Goal: Transaction & Acquisition: Purchase product/service

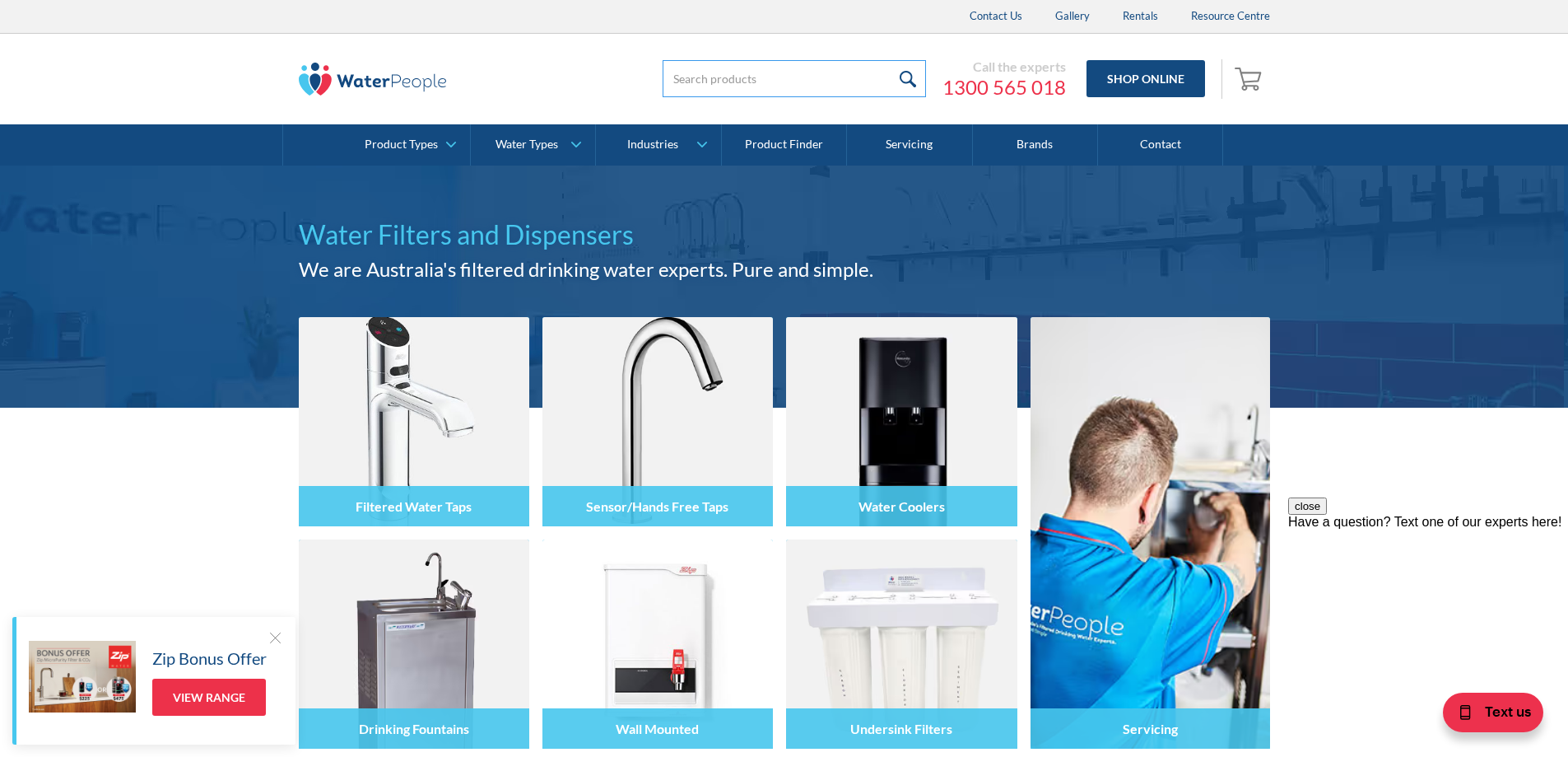
click at [690, 82] on input "search" at bounding box center [794, 78] width 263 height 37
type input "ccbilsm"
click at [1153, 77] on link "Shop Online" at bounding box center [1145, 78] width 118 height 37
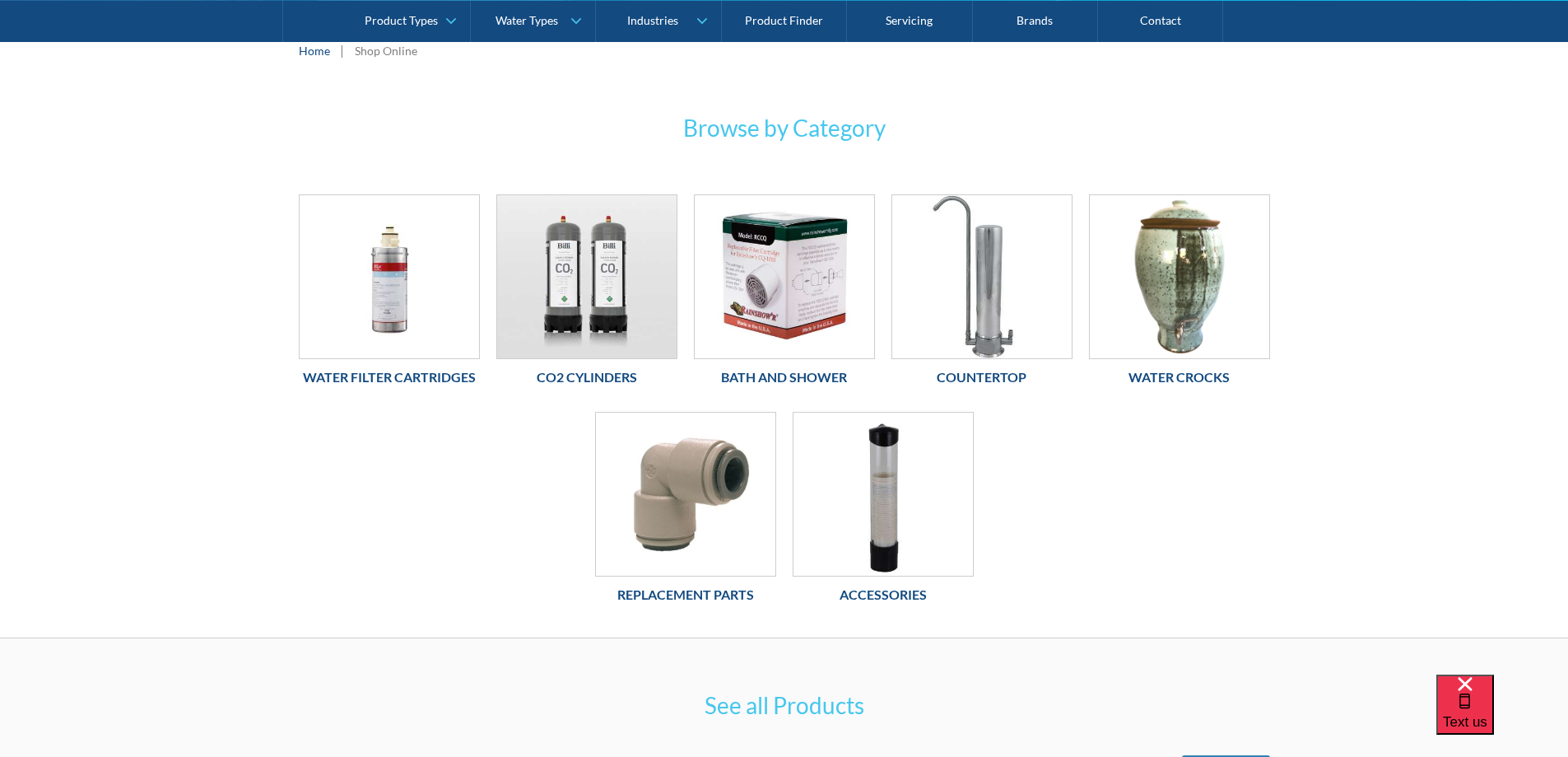
scroll to position [247, 0]
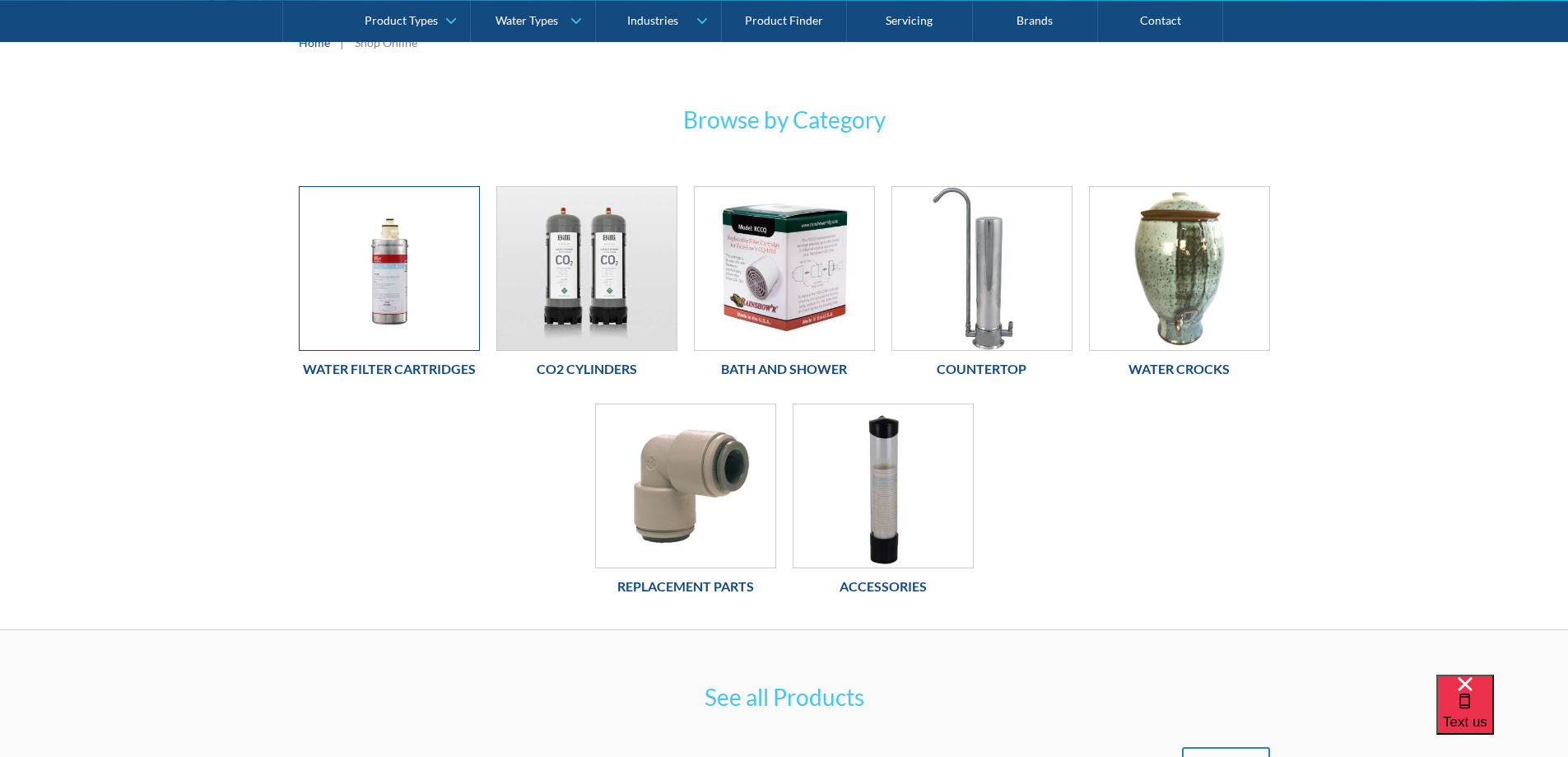
click at [398, 332] on img at bounding box center [389, 269] width 180 height 163
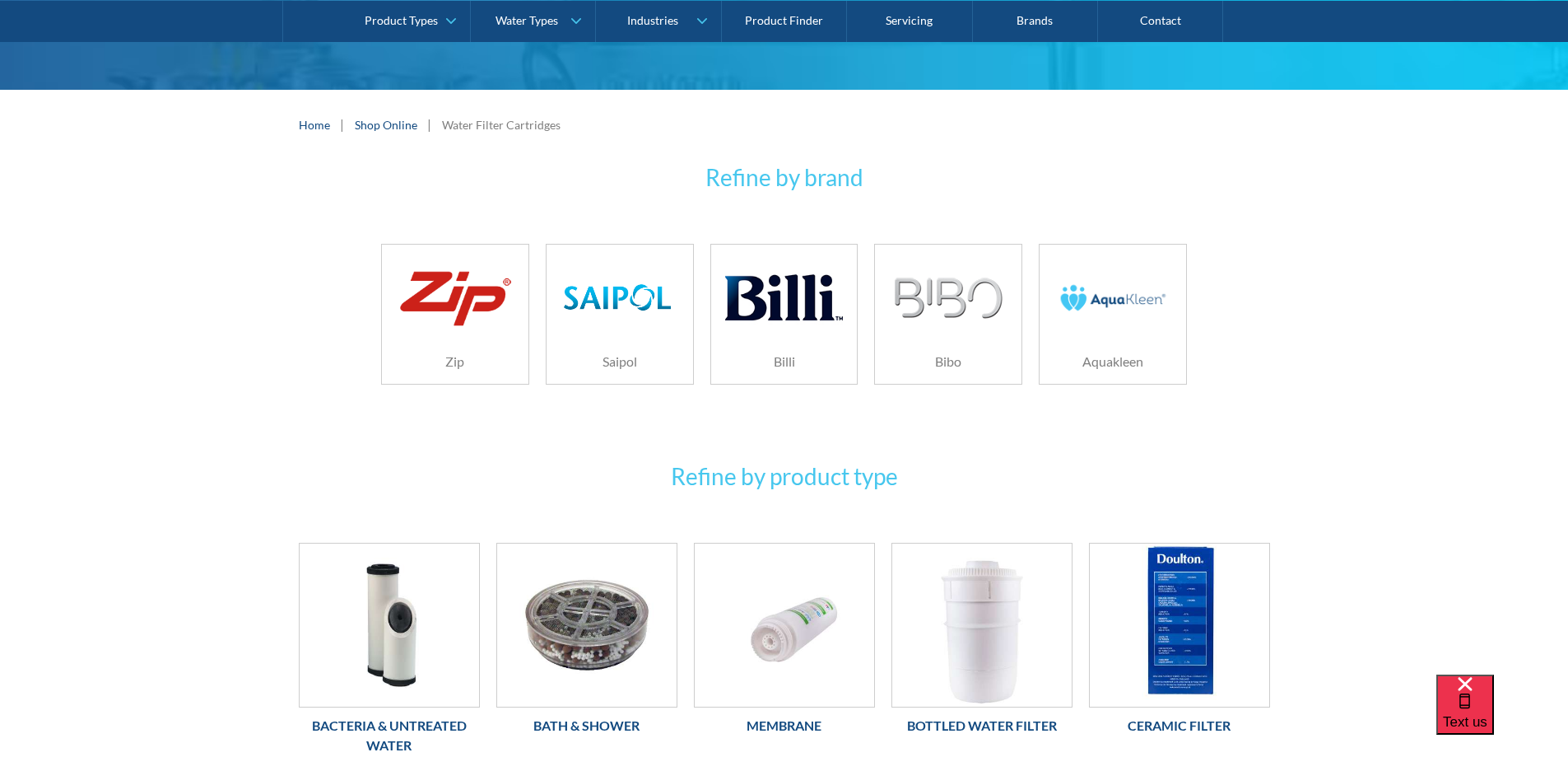
scroll to position [247, 0]
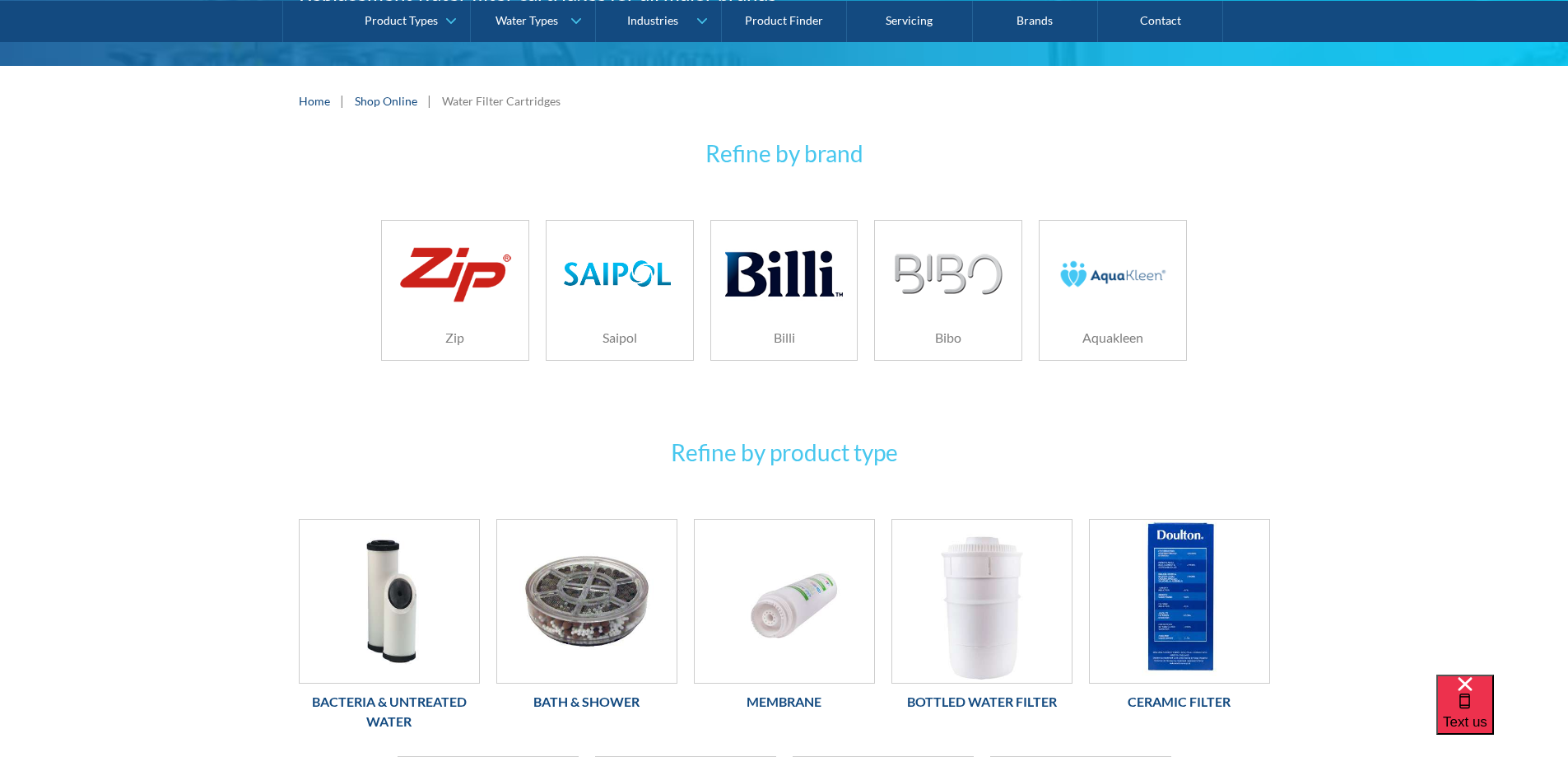
click at [1120, 309] on img at bounding box center [1113, 274] width 117 height 78
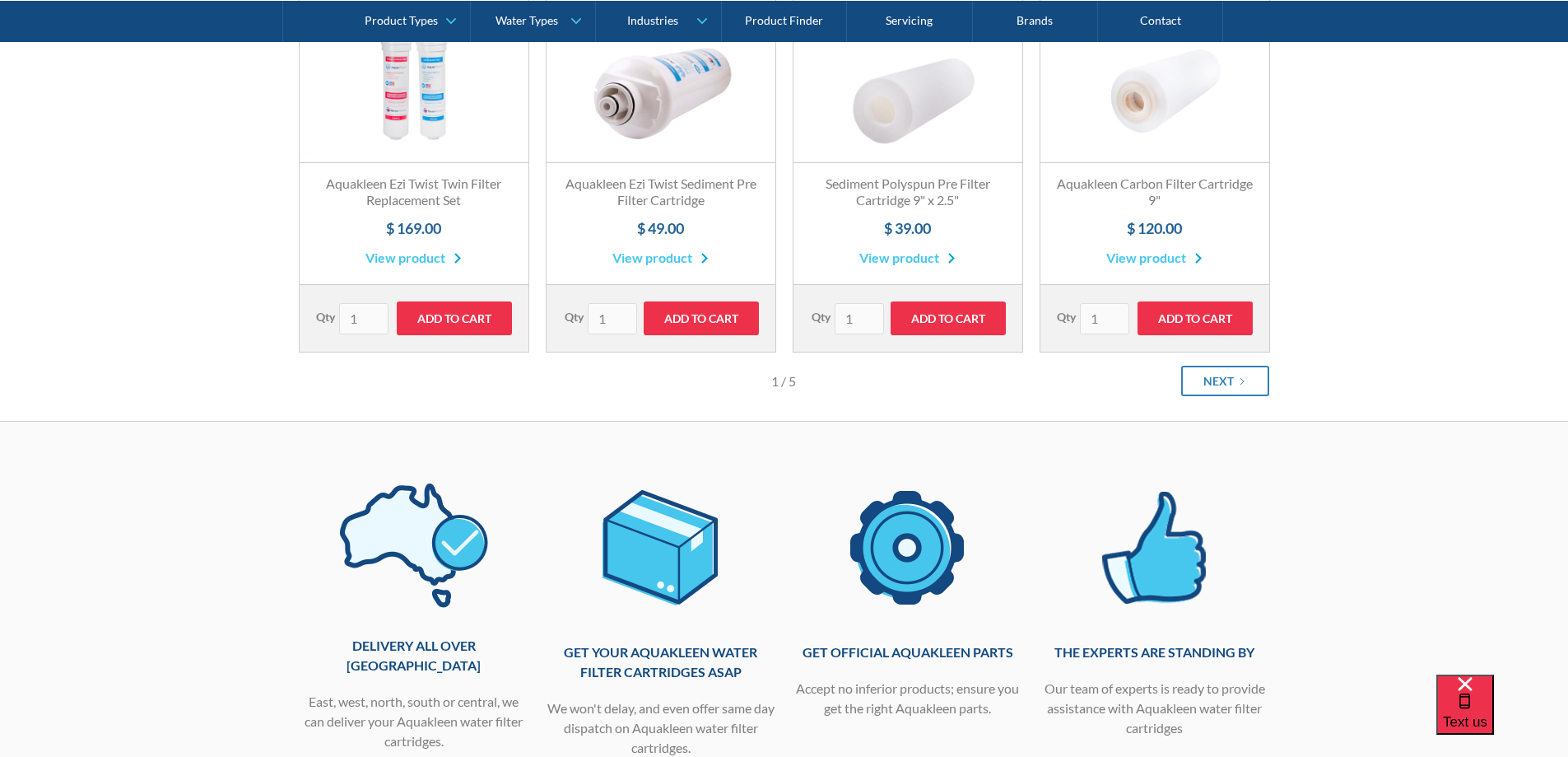
scroll to position [412, 0]
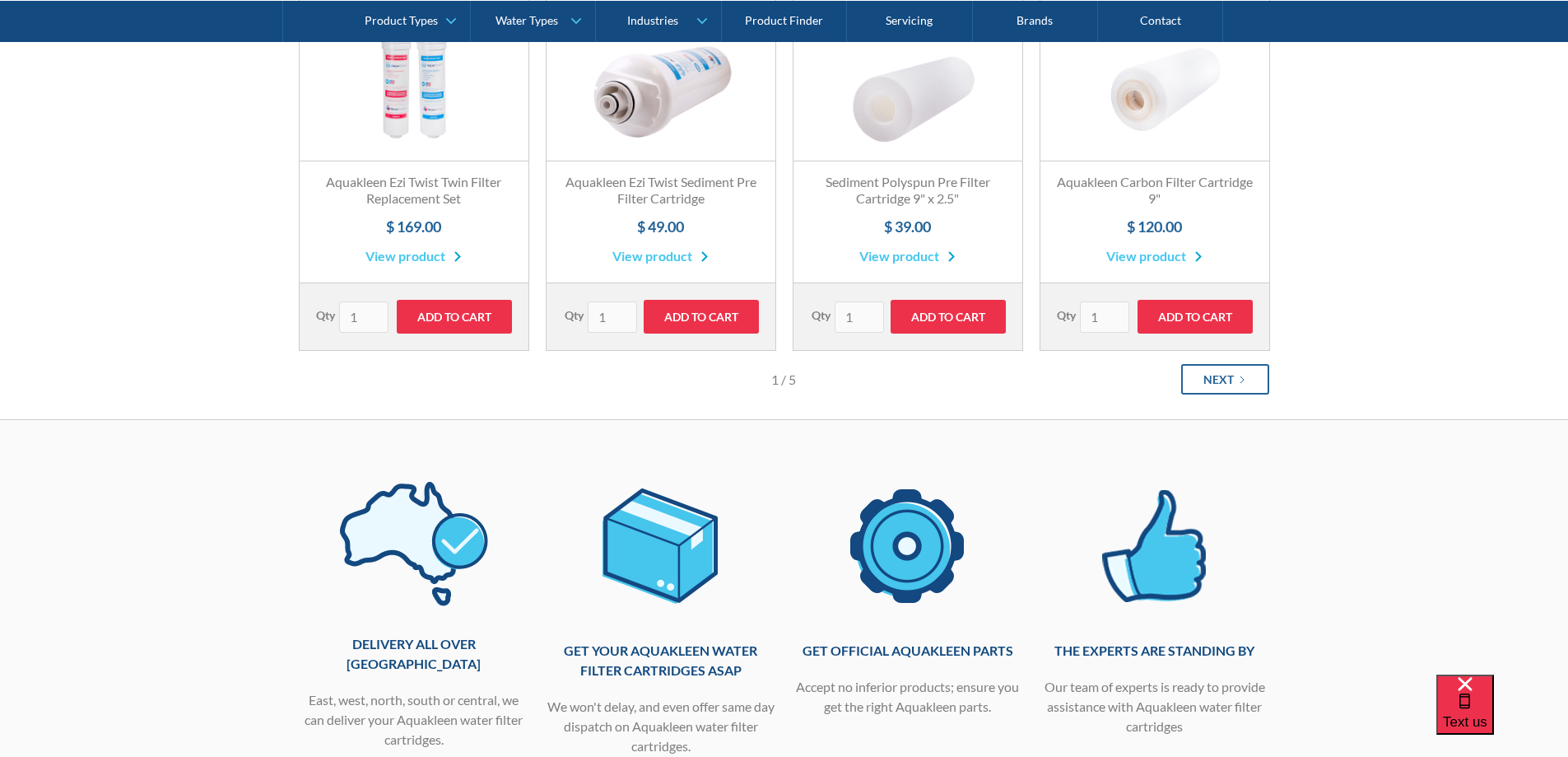
click at [1237, 381] on icon "Next Page" at bounding box center [1241, 379] width 10 height 10
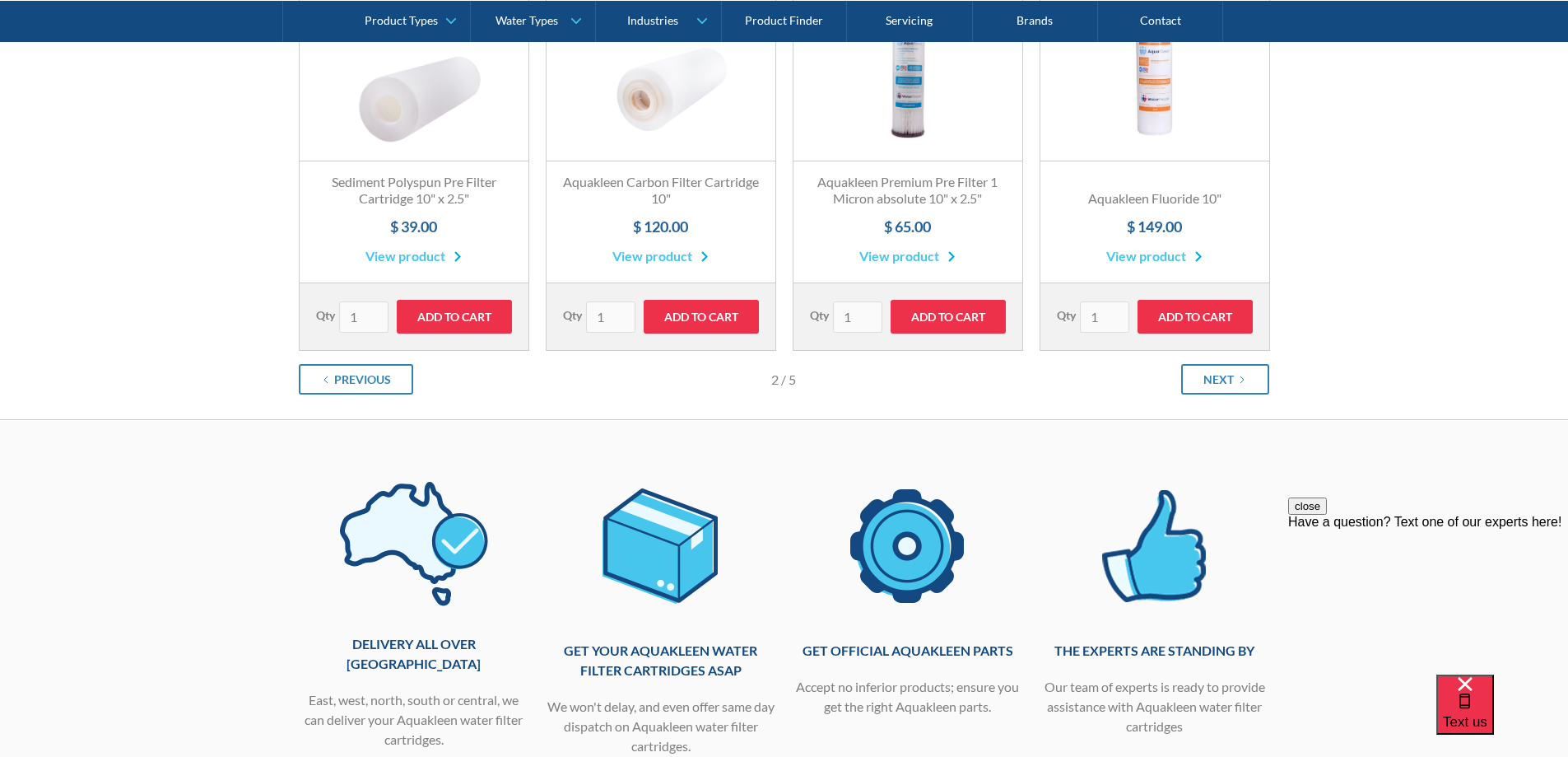
scroll to position [329, 0]
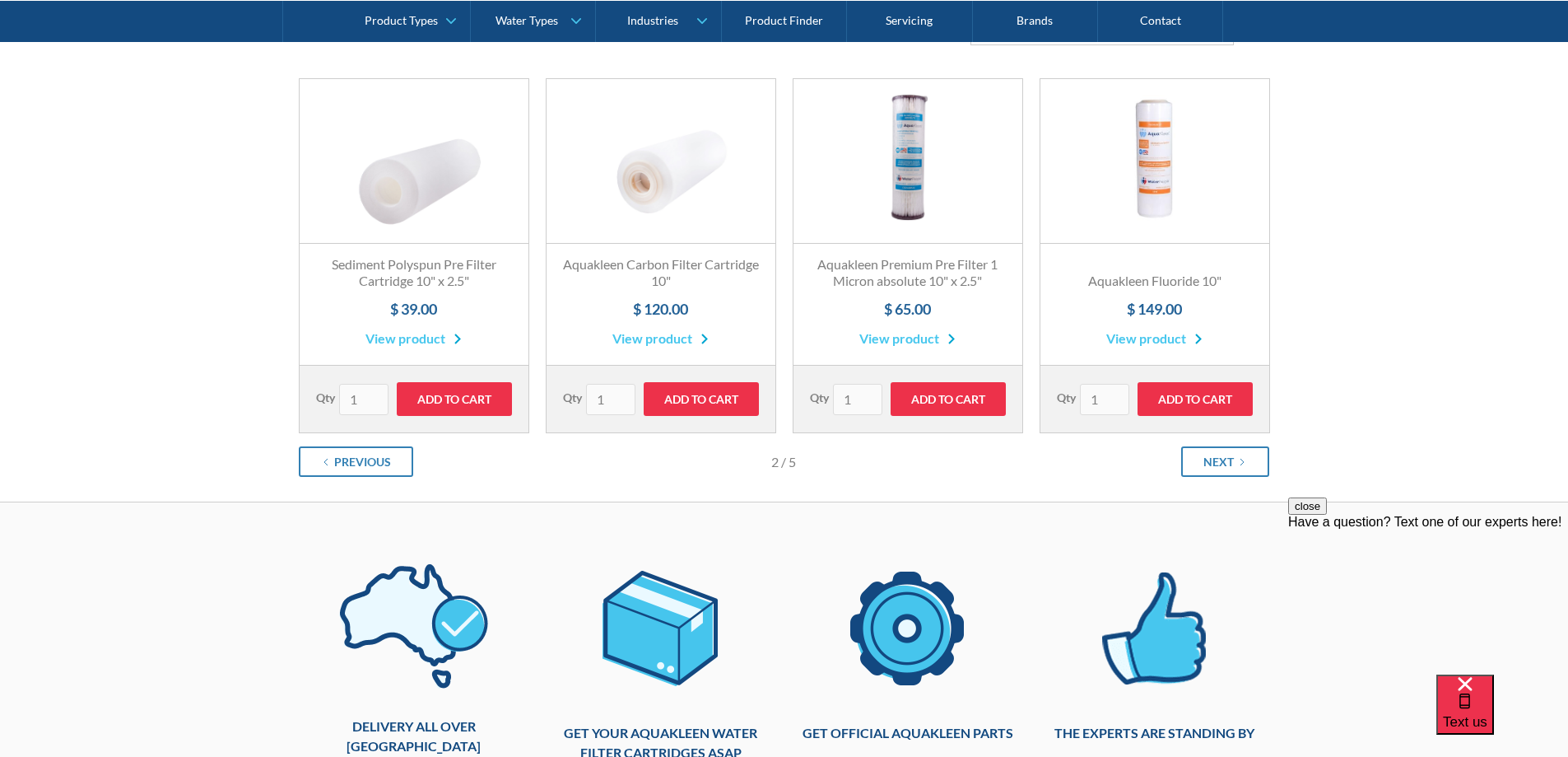
click at [1233, 446] on link "Next" at bounding box center [1224, 461] width 88 height 30
click at [1227, 456] on div "Next" at bounding box center [1218, 462] width 30 height 17
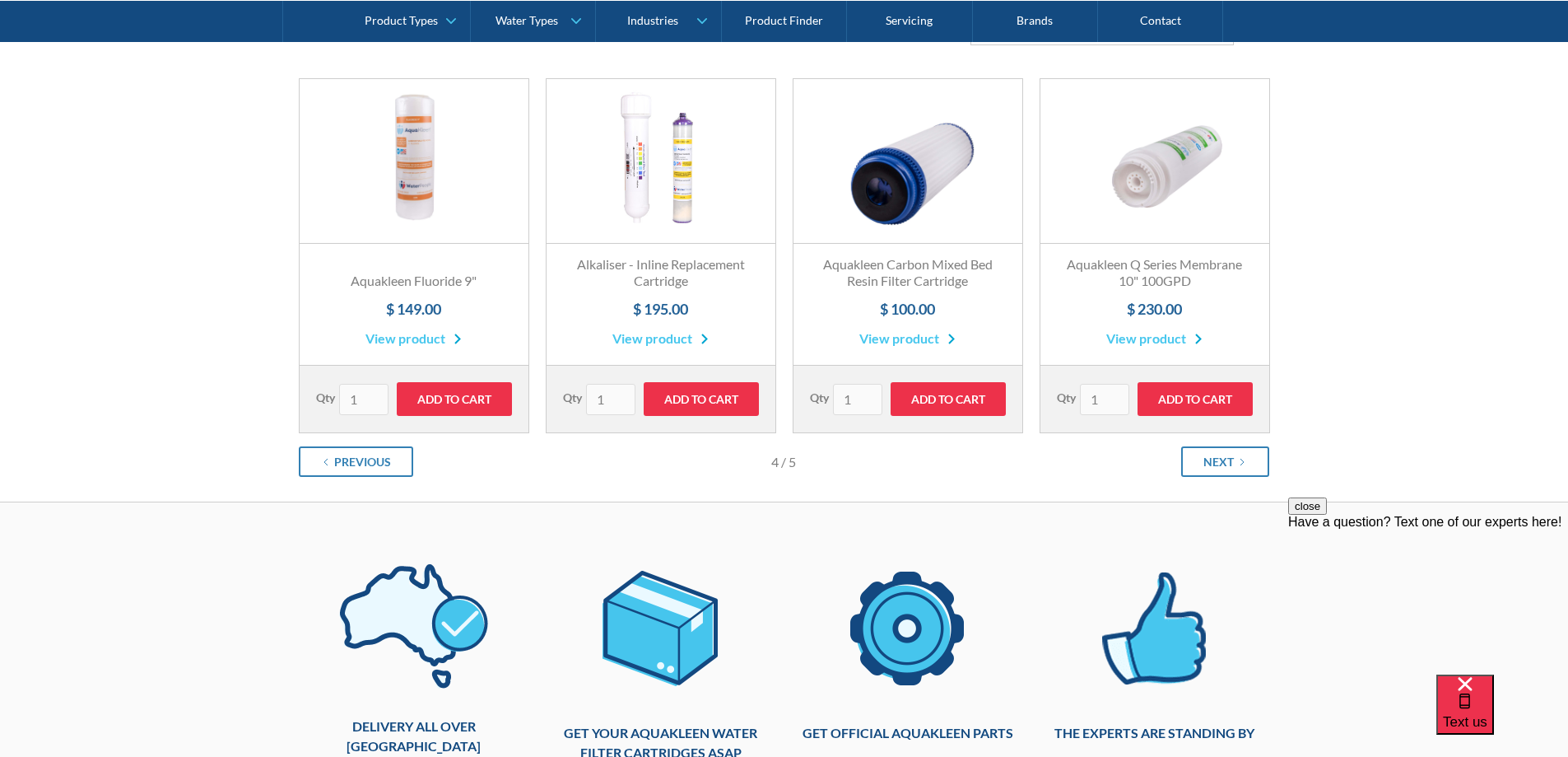
click at [654, 259] on h3 "Alkaliser - Inline Replacement Cartridge" at bounding box center [660, 274] width 195 height 35
click at [654, 225] on link "Fits All Brands Best Seller" at bounding box center [660, 161] width 228 height 164
click at [1215, 464] on div "Next" at bounding box center [1218, 462] width 30 height 17
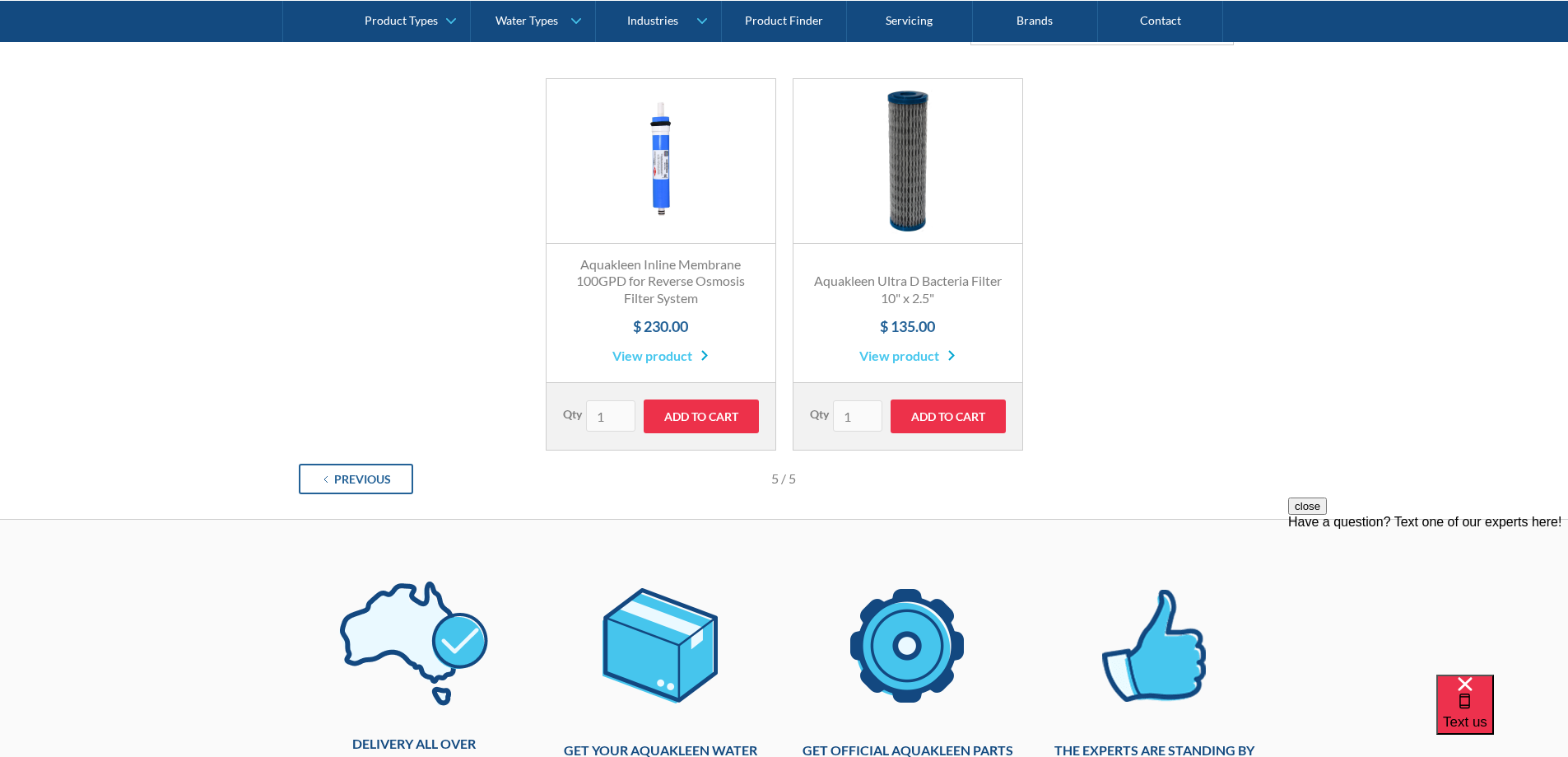
click at [353, 481] on div "Previous" at bounding box center [362, 479] width 56 height 17
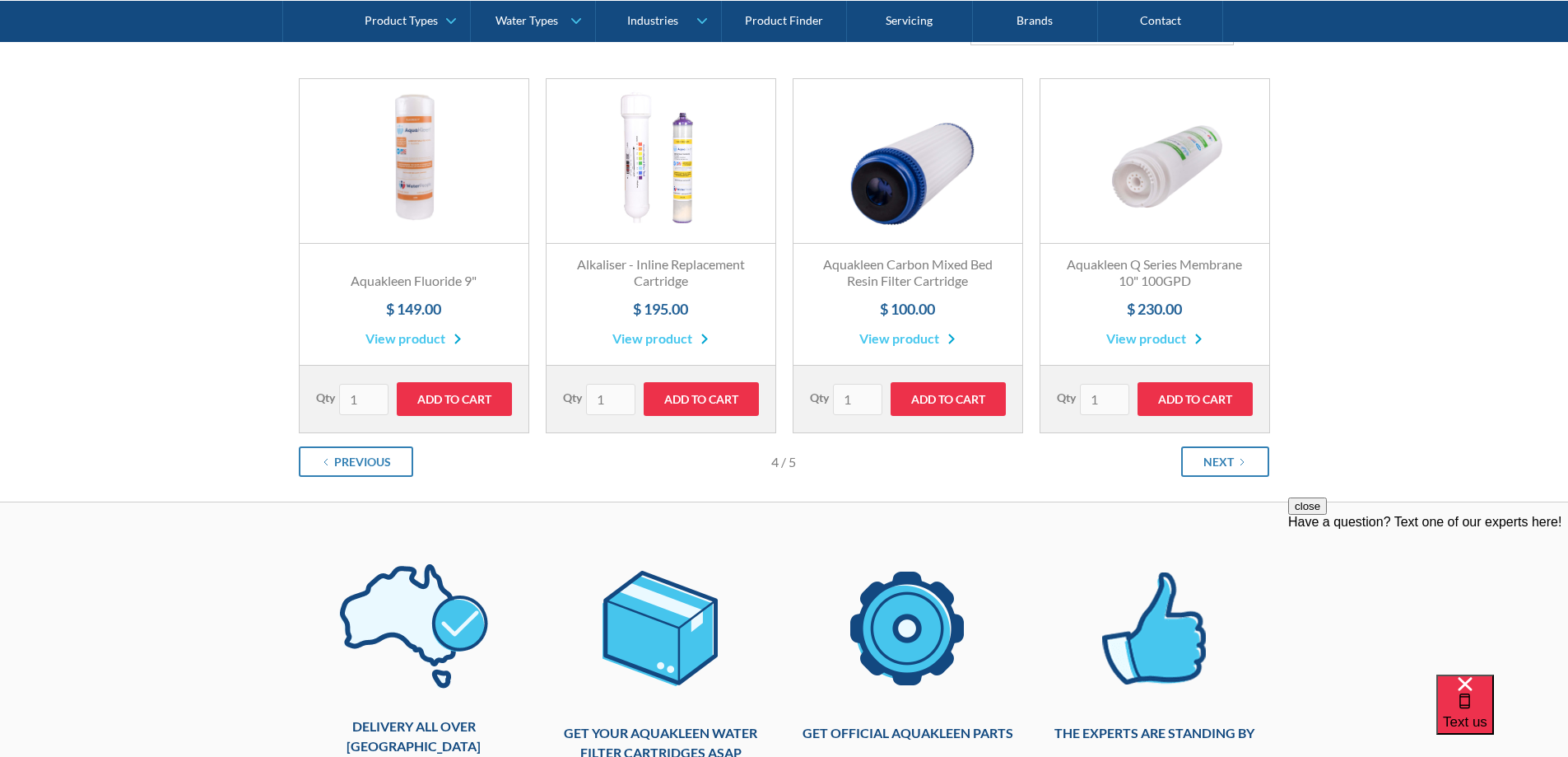
click at [350, 481] on div "See our Aquakleen water filter cartridges Submit Clear Thank you! Your submissi…" at bounding box center [784, 255] width 1568 height 495
click at [350, 456] on div "Previous" at bounding box center [362, 462] width 56 height 17
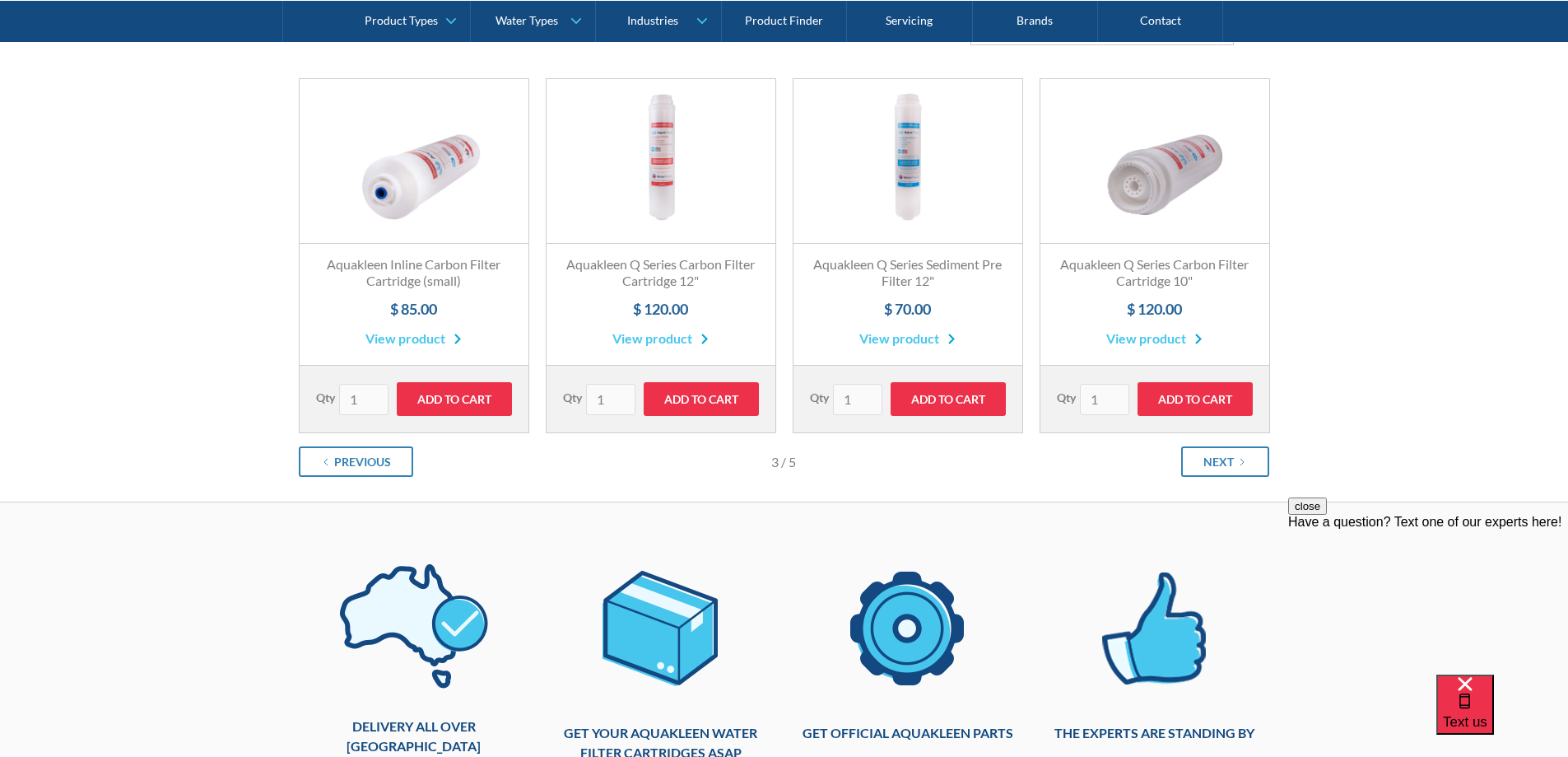
click at [645, 266] on h3 "Aquakleen Q Series Carbon Filter Cartridge 12"" at bounding box center [660, 274] width 195 height 35
click at [658, 188] on link "Fits All Brands Best Seller" at bounding box center [660, 161] width 228 height 164
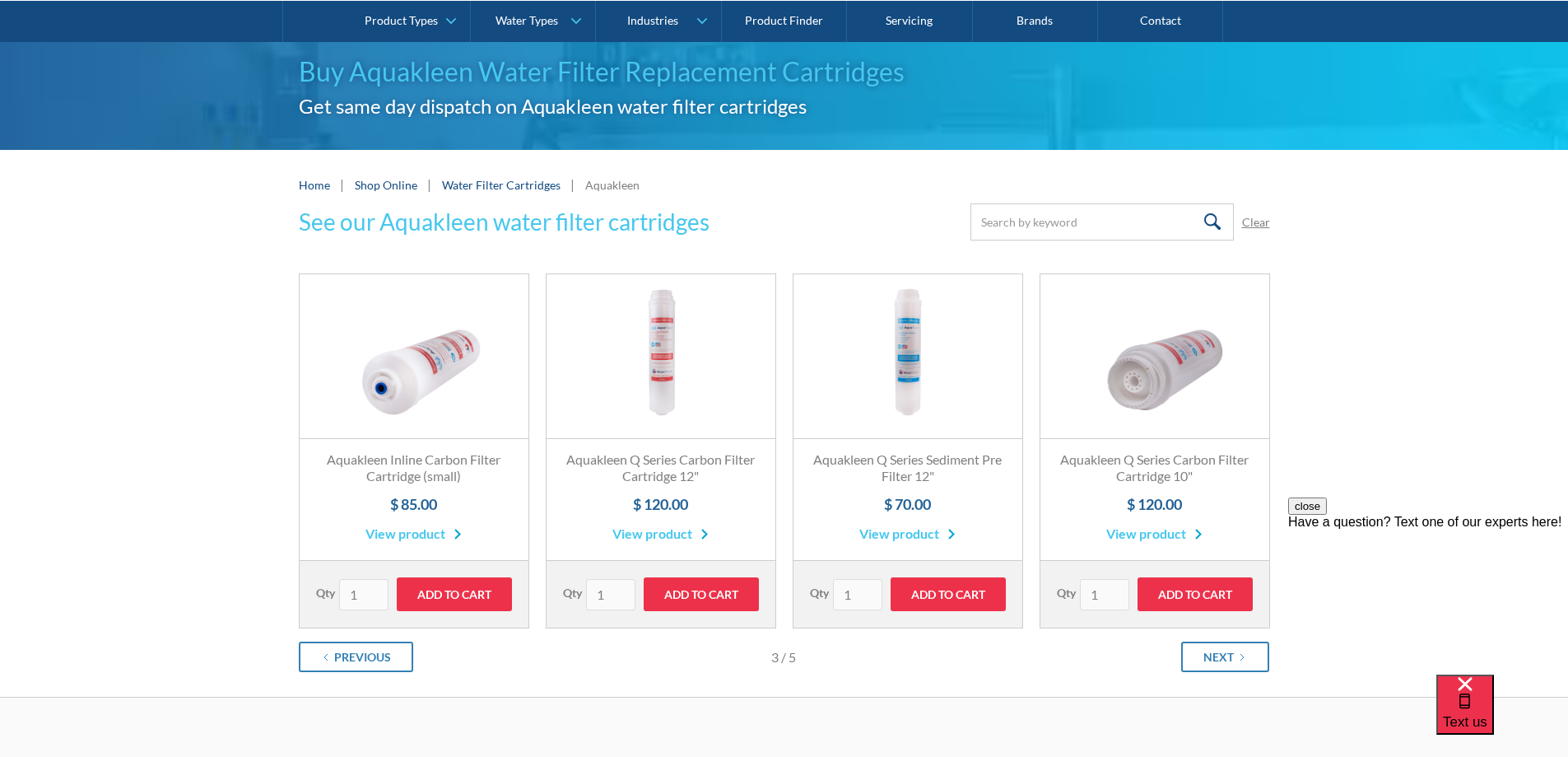
scroll to position [247, 0]
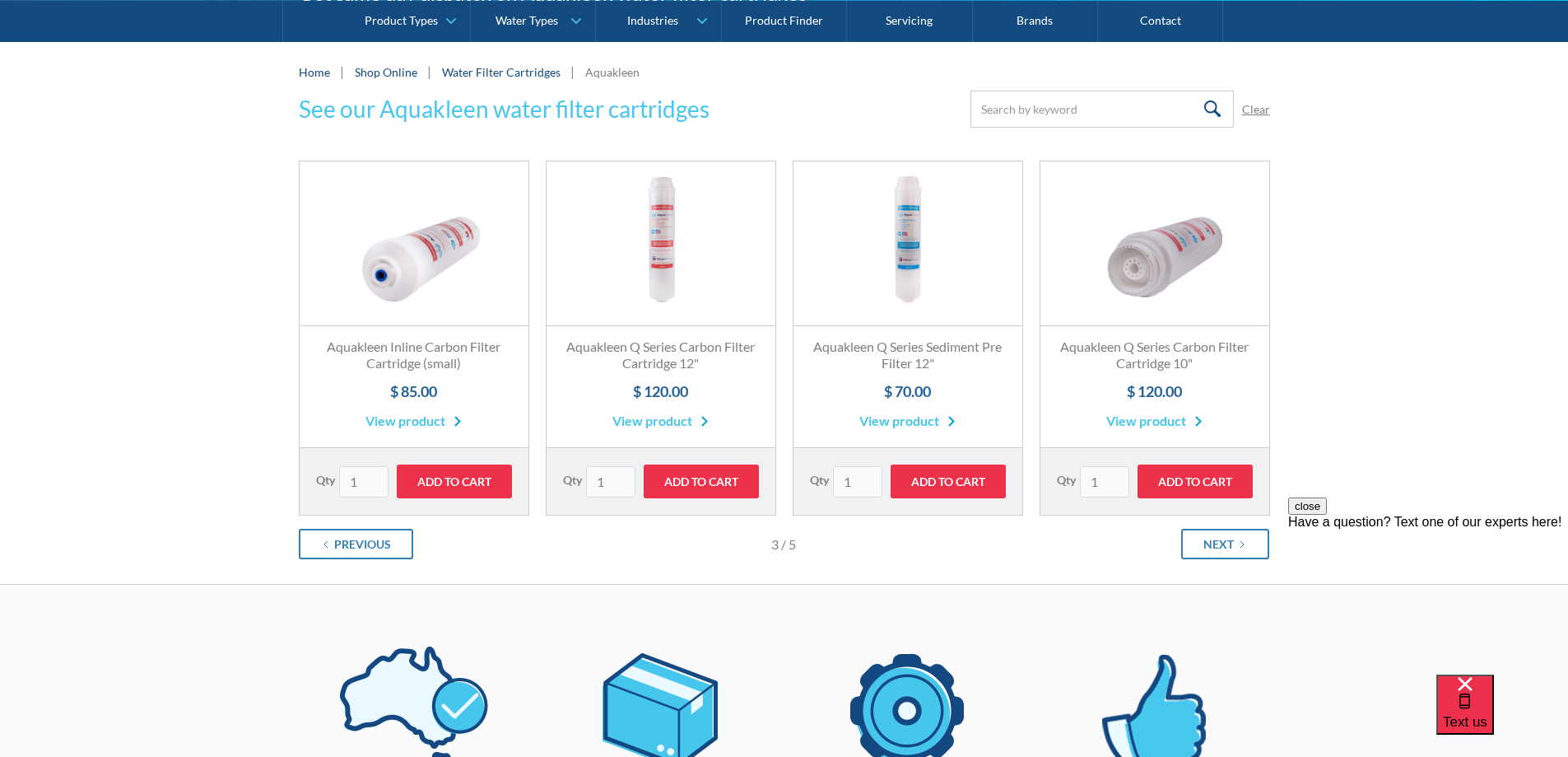
click at [383, 265] on link "Fits All Brands Best Seller" at bounding box center [414, 243] width 228 height 164
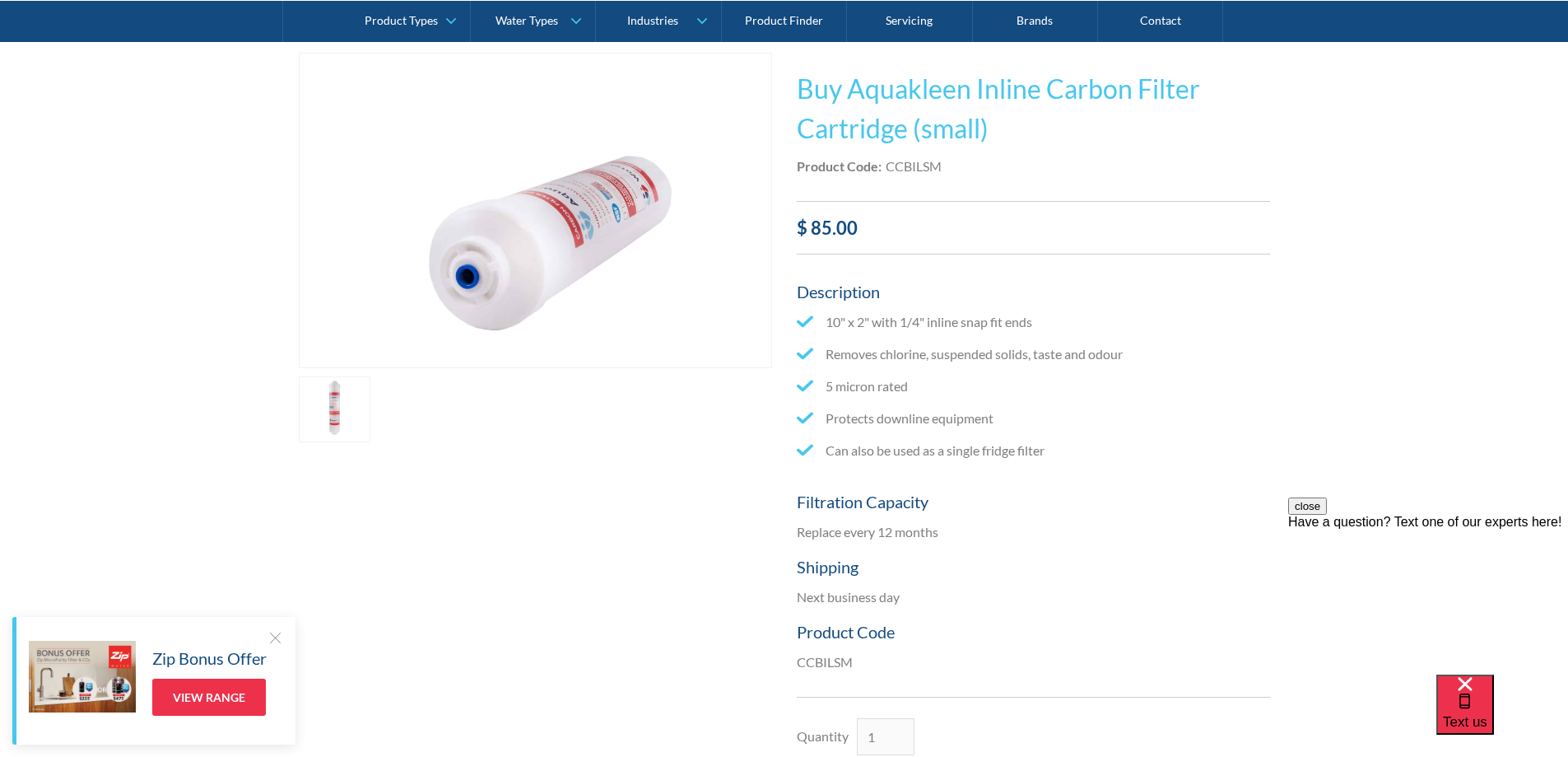
scroll to position [329, 0]
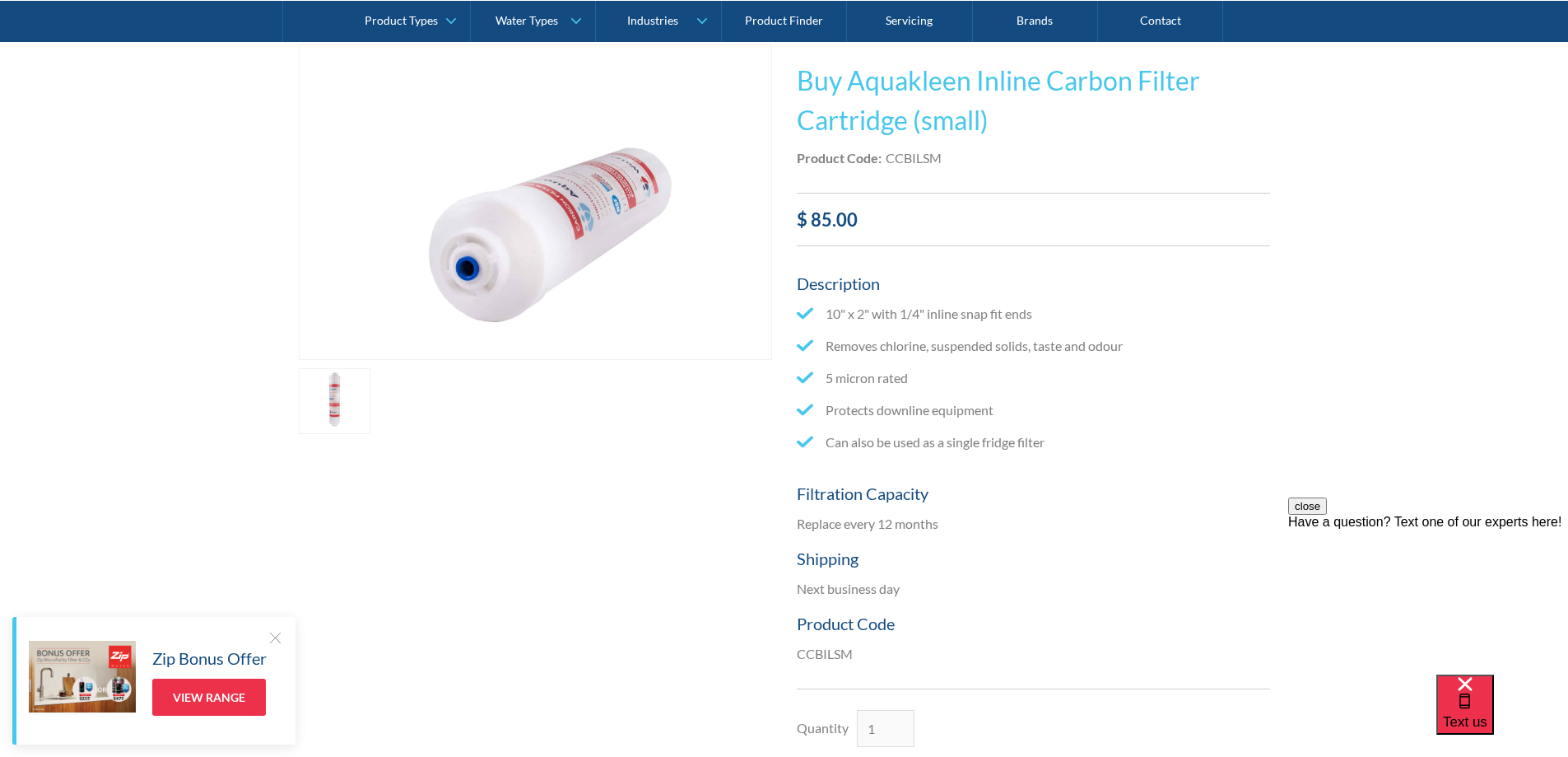
click at [325, 401] on link "open lightbox" at bounding box center [334, 401] width 72 height 66
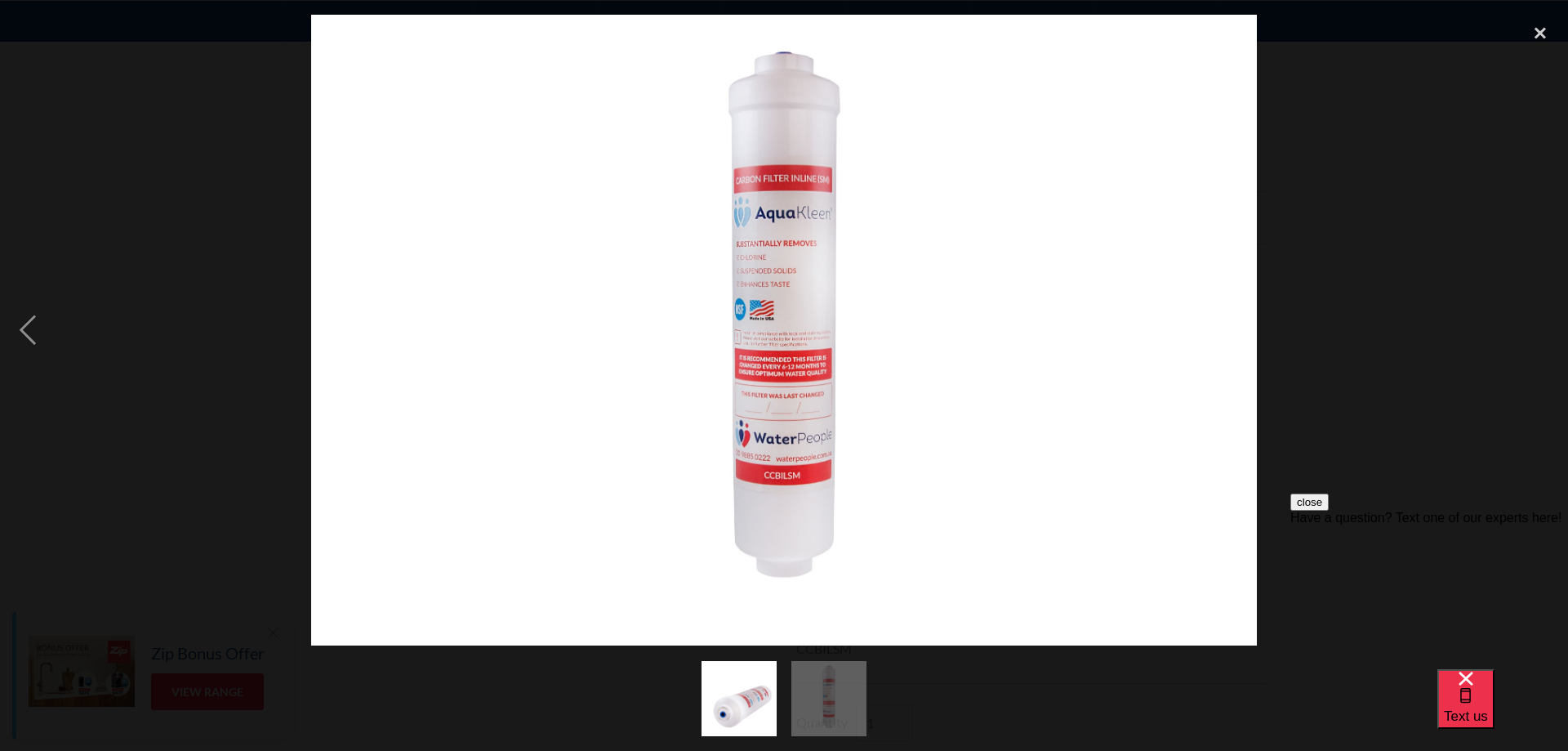
click at [793, 710] on img "show item 2 of 2" at bounding box center [828, 698] width 113 height 75
click at [747, 698] on img "show item 1 of 2" at bounding box center [739, 698] width 113 height 75
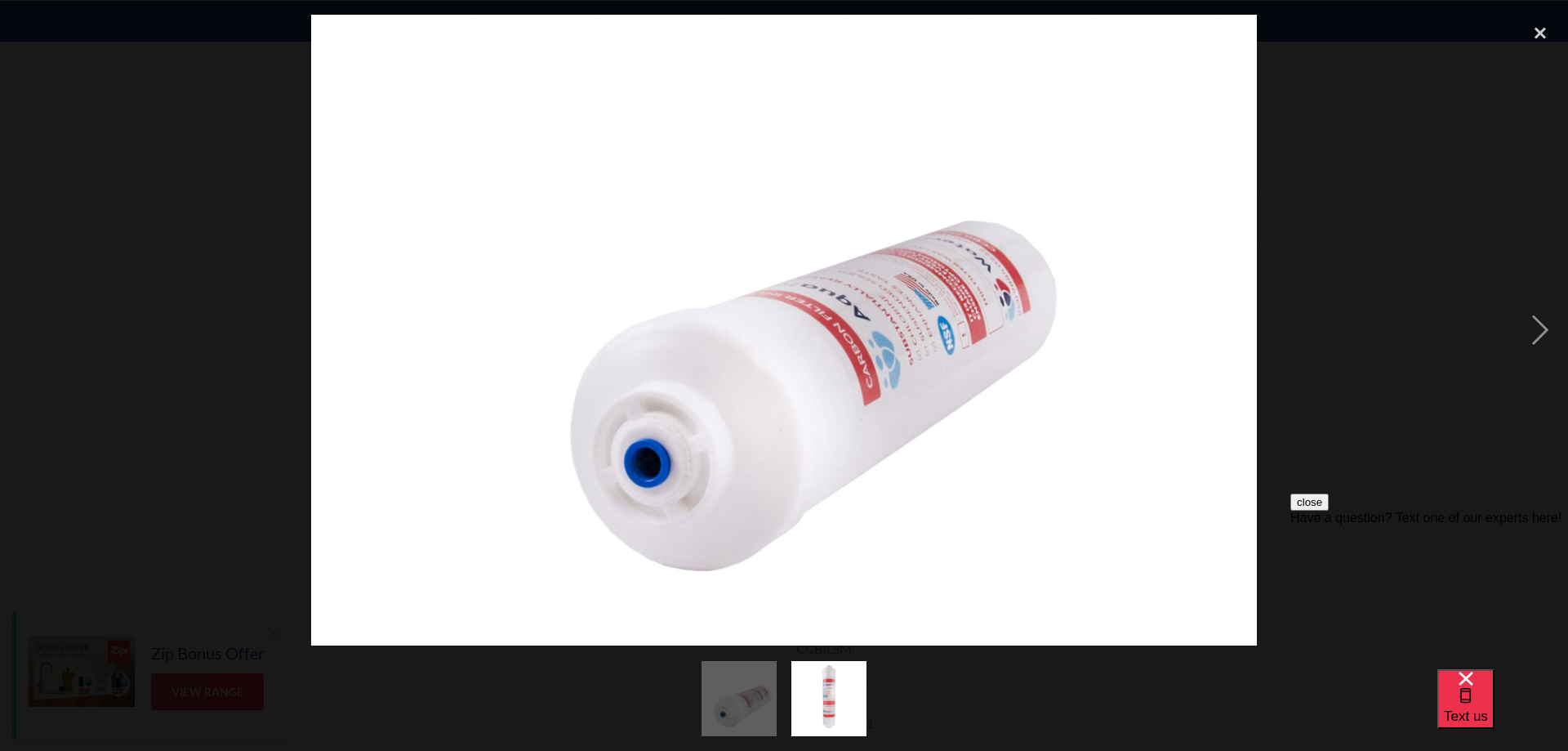
click at [771, 472] on img at bounding box center [784, 329] width 946 height 630
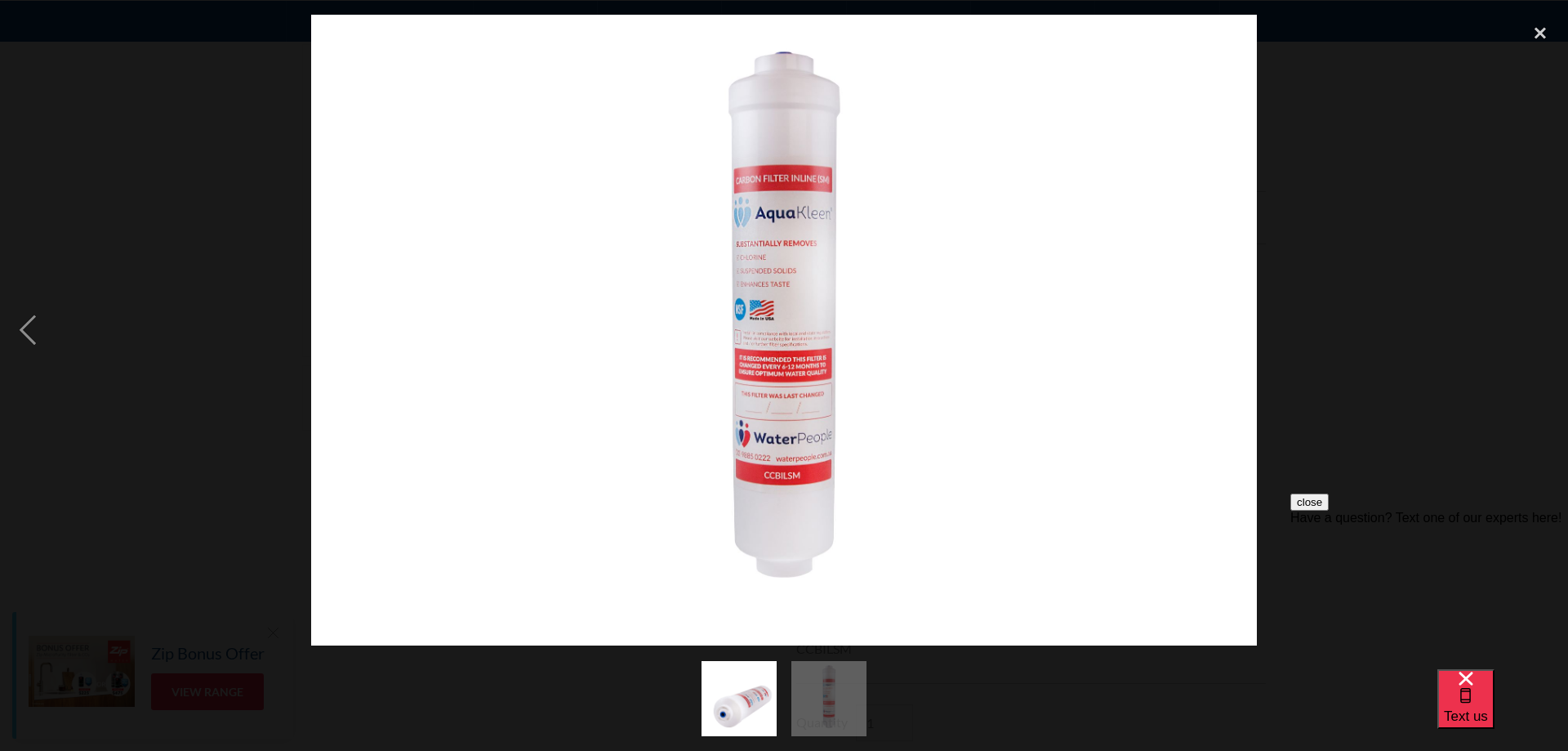
click at [728, 662] on img "show item 1 of 2" at bounding box center [739, 698] width 113 height 75
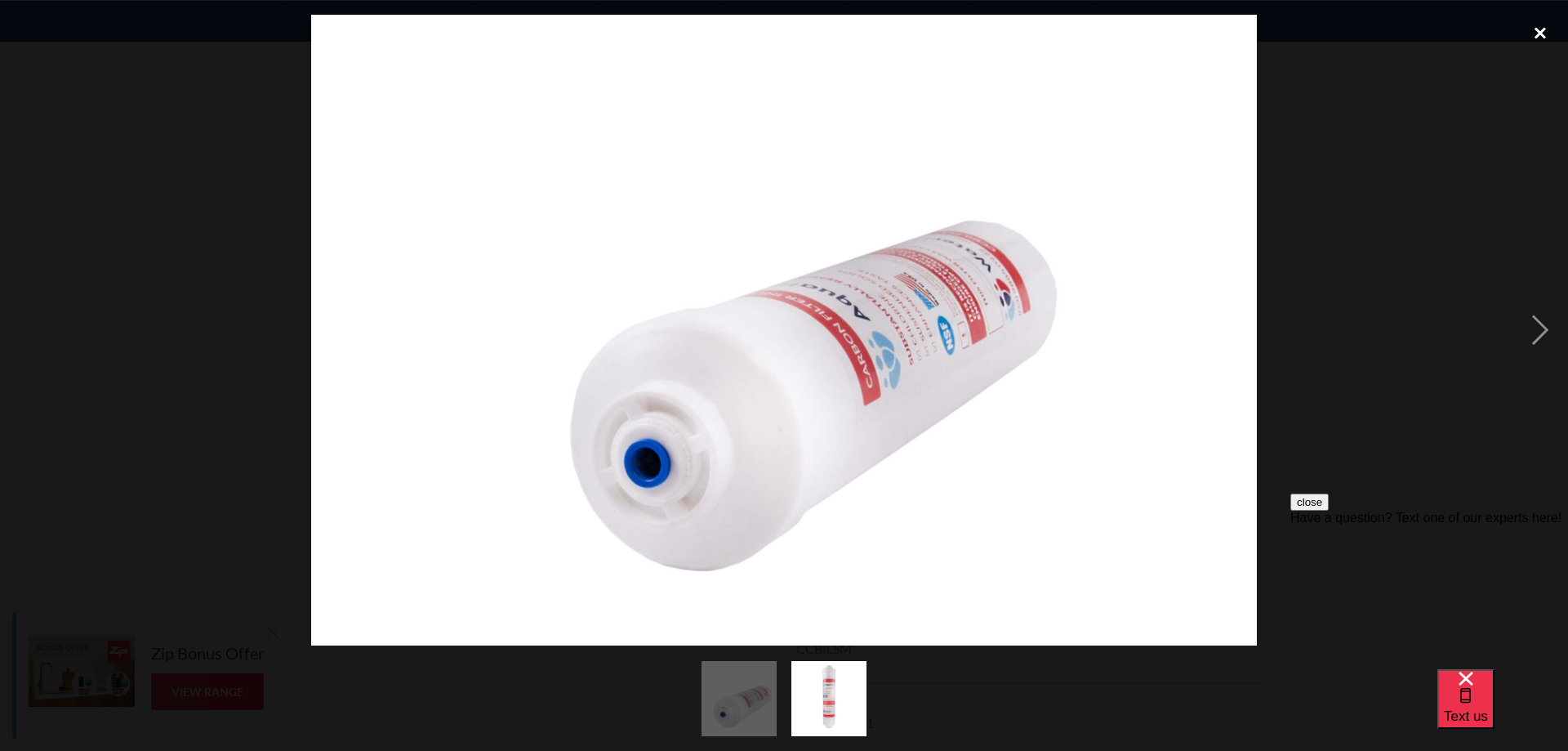
click at [1539, 27] on div "close lightbox" at bounding box center [1540, 33] width 55 height 36
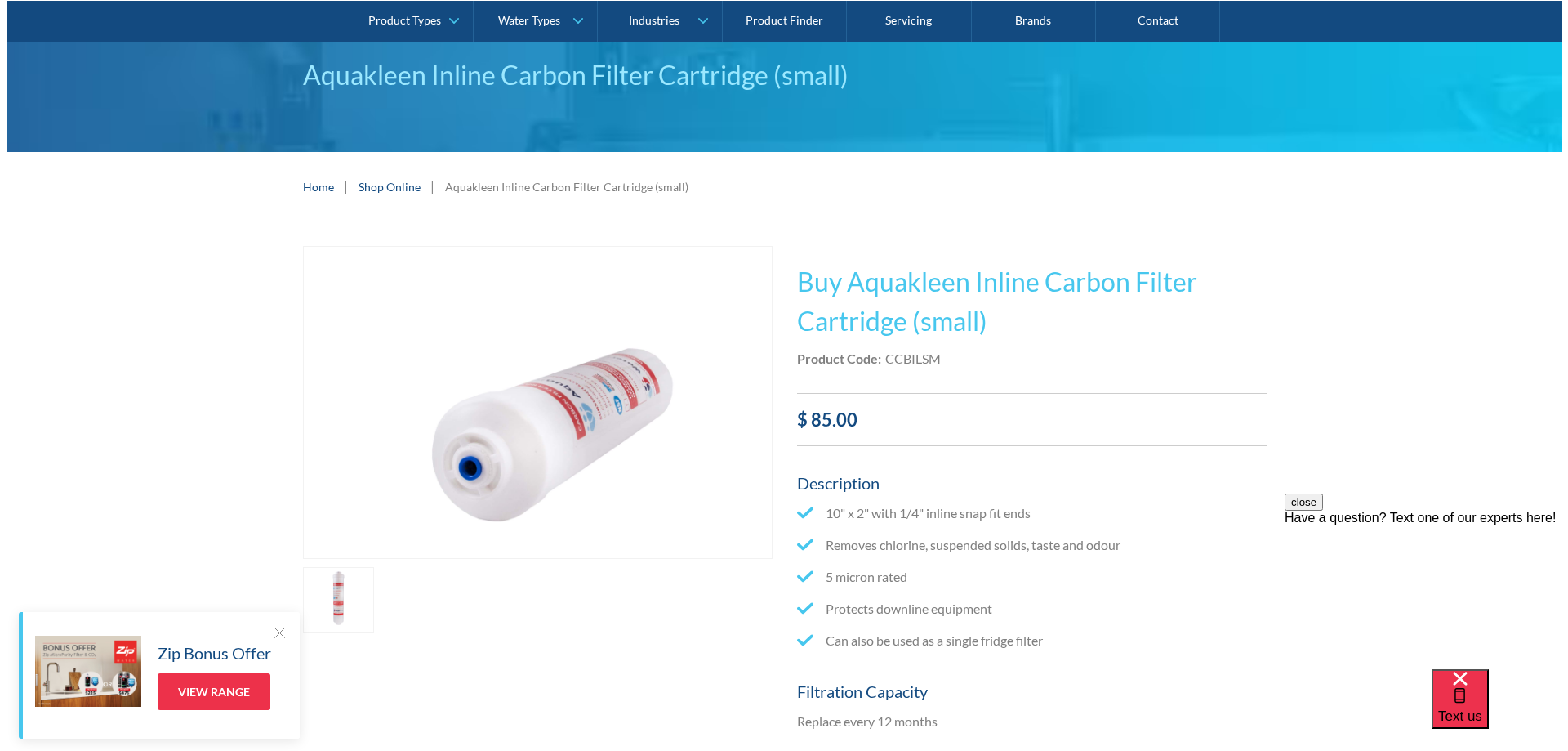
scroll to position [0, 0]
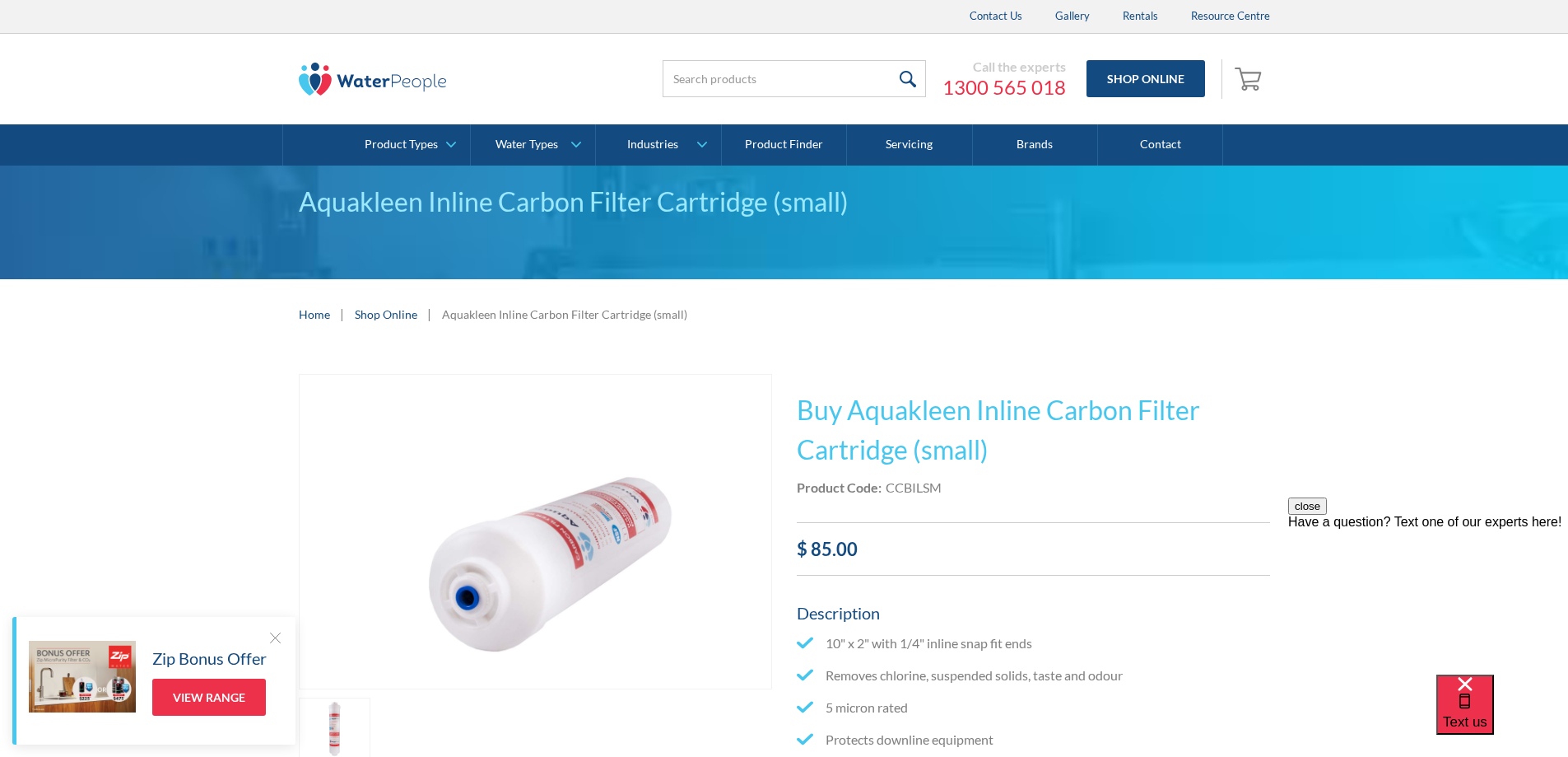
click at [493, 545] on img "open lightbox" at bounding box center [535, 532] width 472 height 315
